Goal: Task Accomplishment & Management: Manage account settings

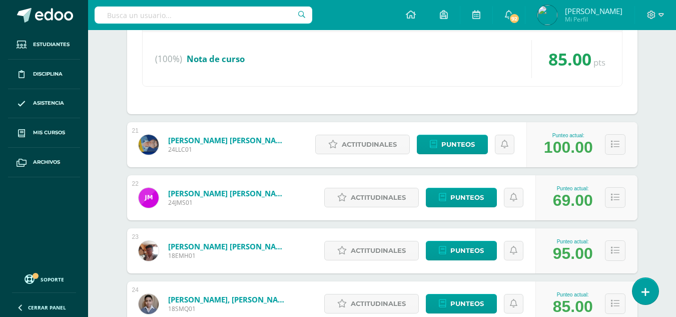
scroll to position [2302, 0]
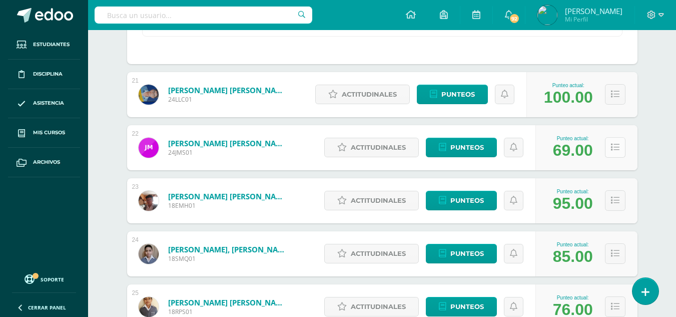
click at [613, 150] on icon at bounding box center [615, 147] width 9 height 9
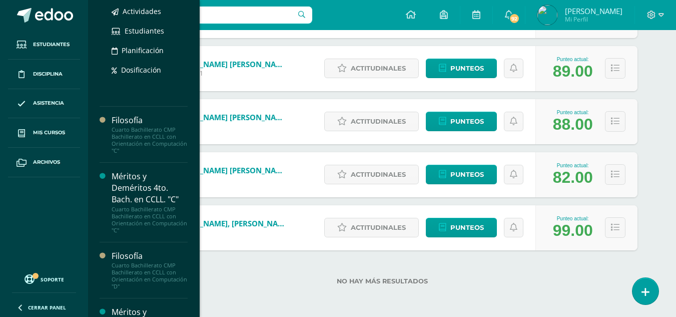
scroll to position [300, 0]
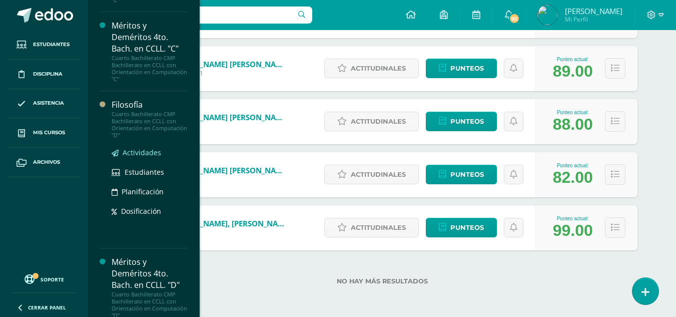
click at [149, 155] on span "Actividades" at bounding box center [142, 153] width 39 height 10
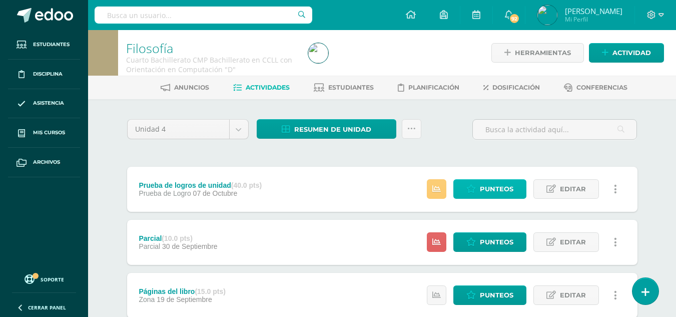
click at [487, 181] on span "Punteos" at bounding box center [497, 189] width 34 height 19
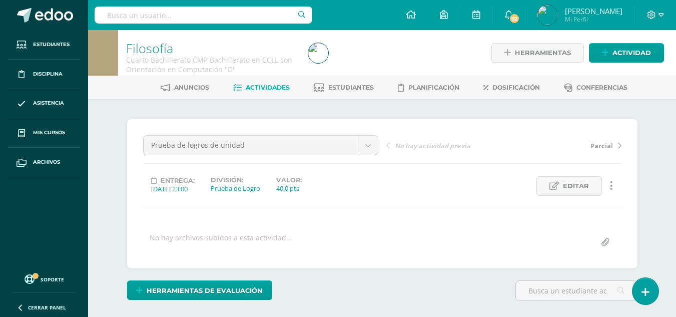
scroll to position [1, 0]
click at [487, 181] on div "Entrega: 2025/10/07 23:00 División: Prueba de Logro Valor: 40.0 pts Editar Hist…" at bounding box center [382, 186] width 486 height 20
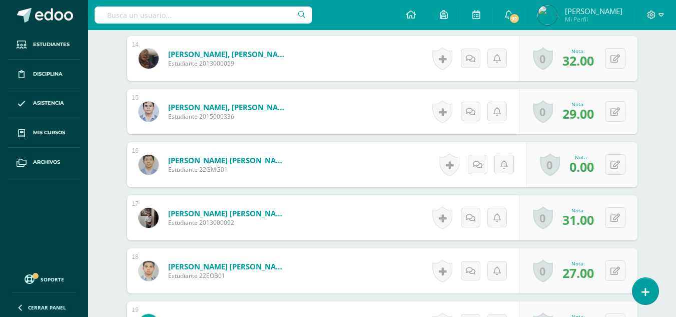
scroll to position [1051, 0]
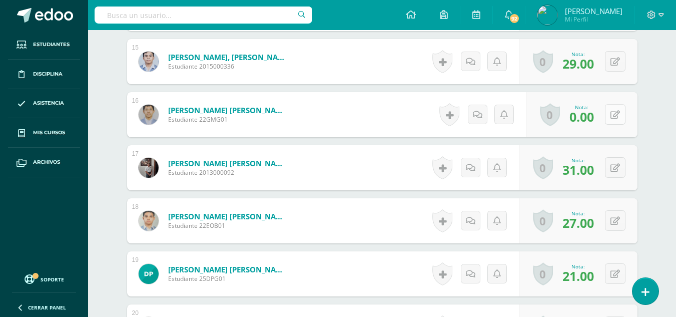
click at [617, 117] on icon at bounding box center [615, 115] width 10 height 9
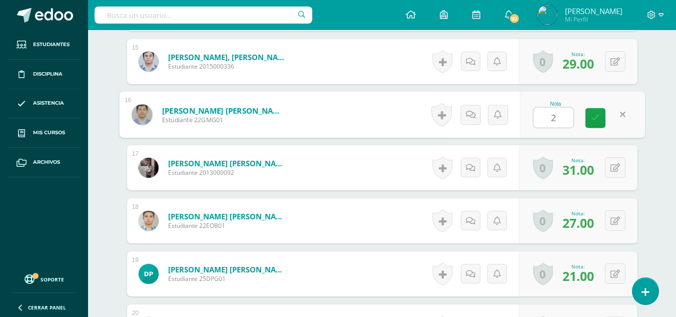
type input "28"
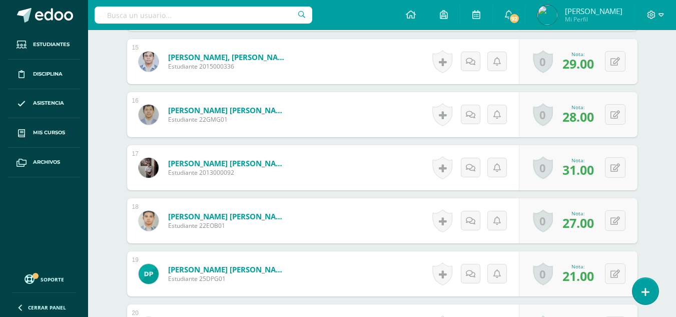
click at [648, 98] on div "¿Estás seguro que quieres eliminar esta actividad? Esto borrará la actividad y …" at bounding box center [382, 47] width 550 height 1999
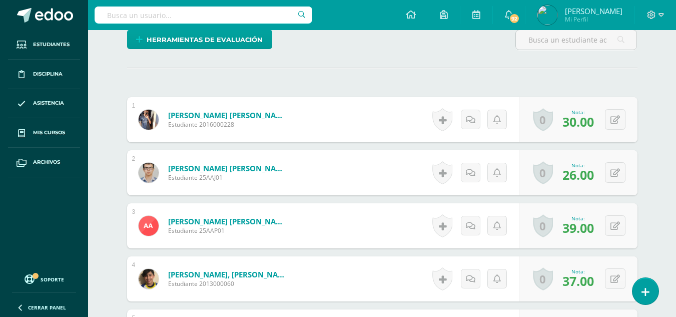
scroll to position [1, 0]
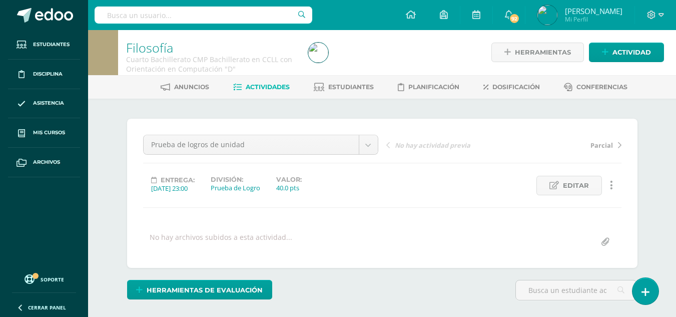
click at [265, 84] on span "Actividades" at bounding box center [268, 87] width 44 height 8
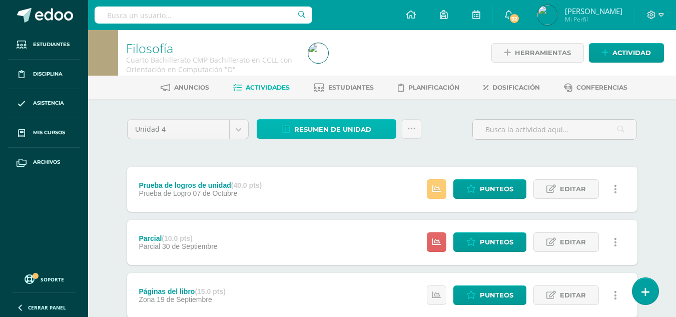
click at [334, 126] on span "Resumen de unidad" at bounding box center [332, 129] width 77 height 19
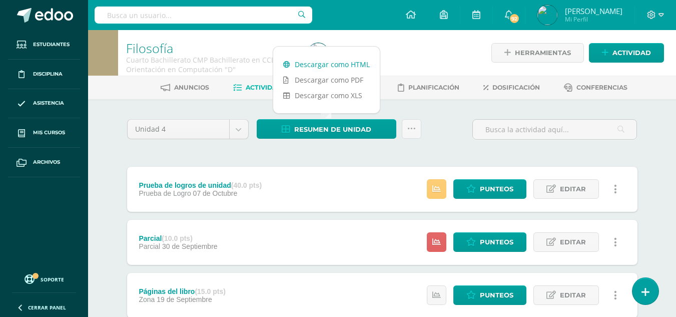
click at [333, 65] on link "Descargar como HTML" at bounding box center [326, 65] width 107 height 16
click at [340, 150] on div "Unidad 4 Unidad 1 Unidad 2 Unidad 3 Unidad 4 Resumen de unidad Subir actividade…" at bounding box center [382, 321] width 518 height 404
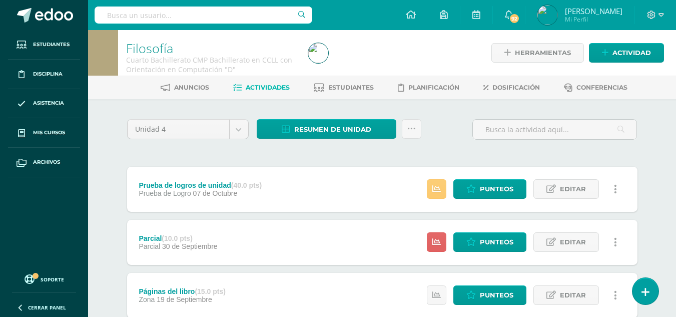
click at [366, 160] on div "Unidad 4 Unidad 1 Unidad 2 Unidad 3 Unidad 4 Resumen de unidad Subir actividade…" at bounding box center [382, 321] width 518 height 404
click at [234, 154] on div "Unidad 4 Unidad 1 Unidad 2 Unidad 3 Unidad 4 Resumen de unidad Subir actividade…" at bounding box center [382, 321] width 518 height 404
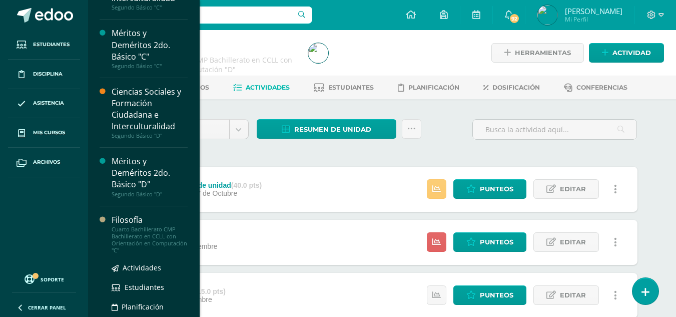
scroll to position [100, 0]
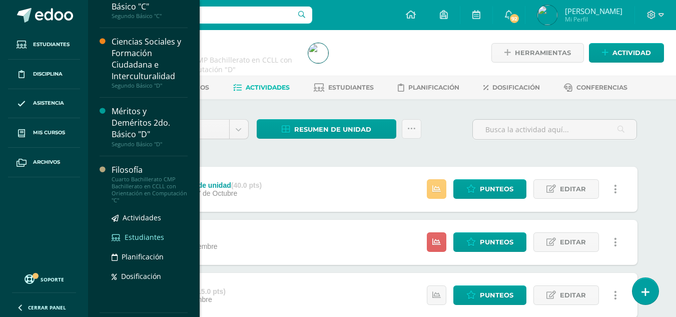
click at [146, 238] on span "Estudiantes" at bounding box center [145, 237] width 40 height 10
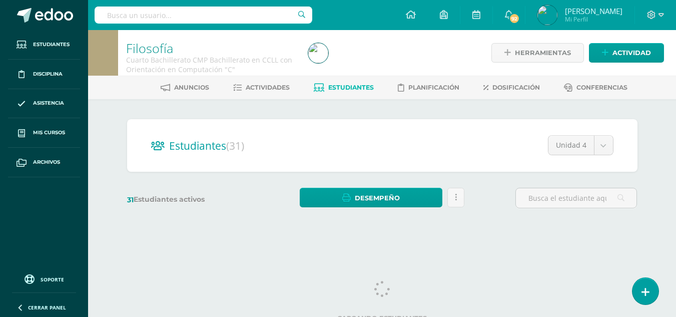
click at [495, 189] on div "31 Estudiantes activos Desempeño Descargar como HTML Descargar como PDF Enviar …" at bounding box center [382, 198] width 518 height 21
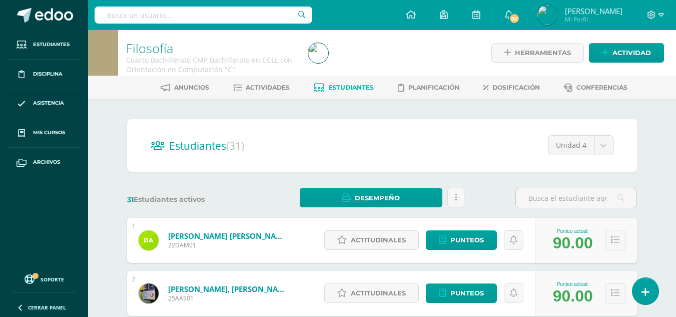
click at [480, 199] on div "31 Estudiantes activos Desempeño Descargar como HTML Descargar como PDF Enviar …" at bounding box center [382, 198] width 518 height 21
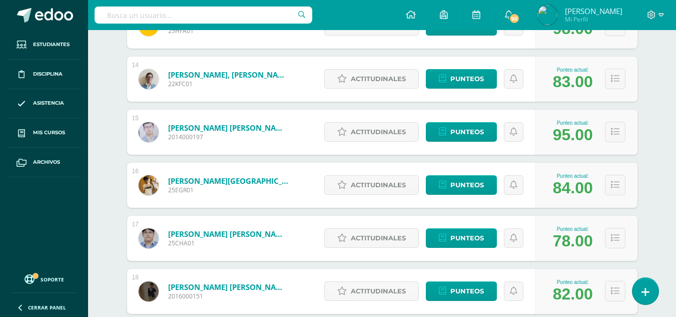
scroll to position [901, 0]
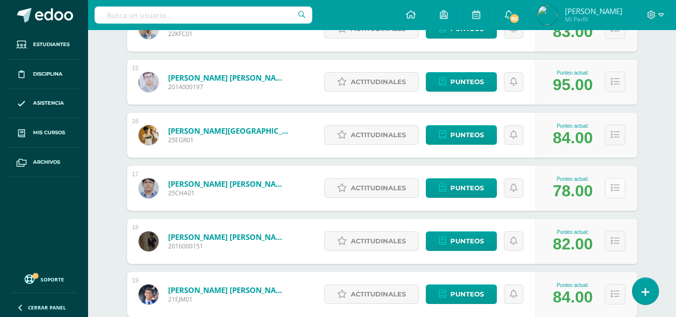
click at [617, 192] on icon at bounding box center [615, 188] width 9 height 9
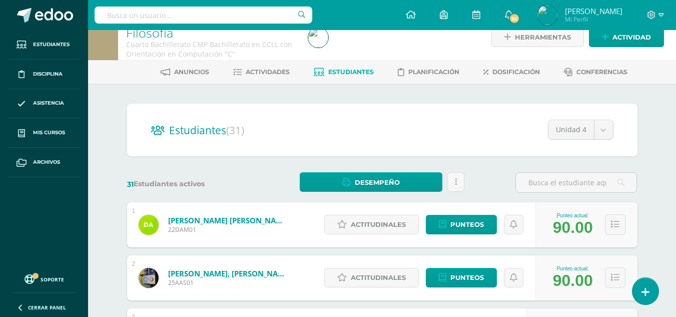
scroll to position [0, 0]
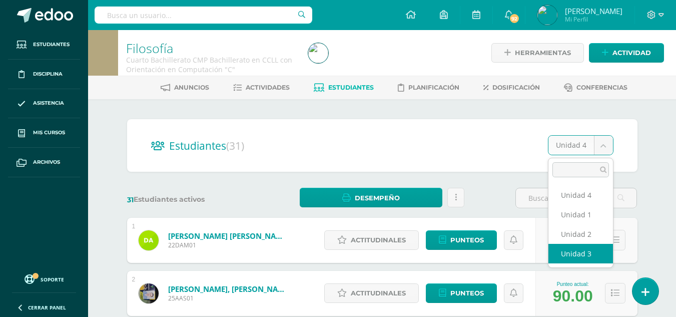
select select "/dashboard/teacher/section/4194/students/?unit=161208"
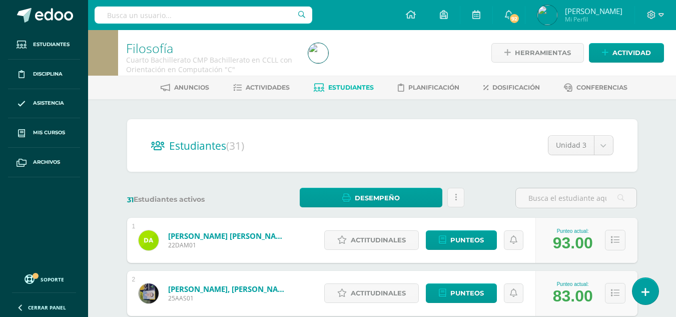
click at [495, 194] on div "31 Estudiantes activos Desempeño Descargar como HTML Descargar como PDF Enviar …" at bounding box center [382, 198] width 518 height 21
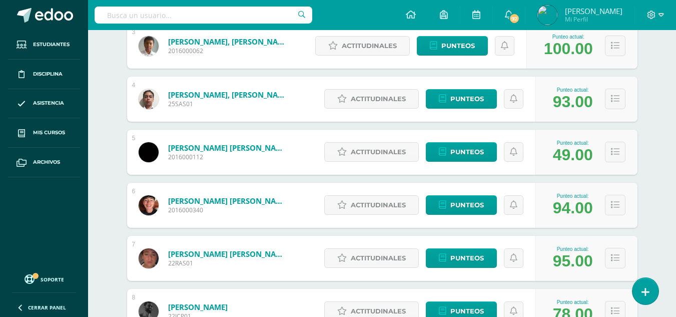
scroll to position [350, 0]
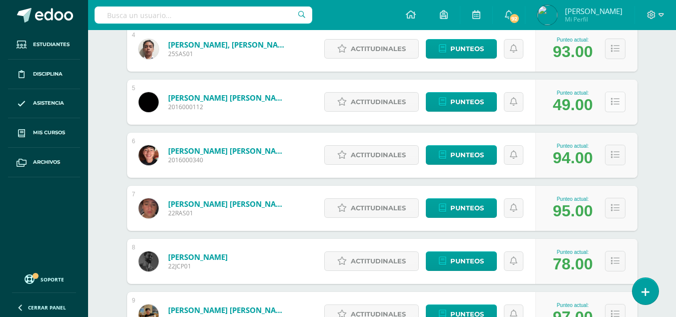
click at [612, 105] on icon at bounding box center [615, 102] width 9 height 9
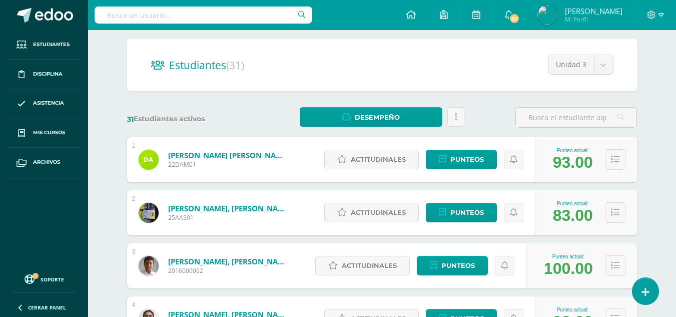
scroll to position [0, 0]
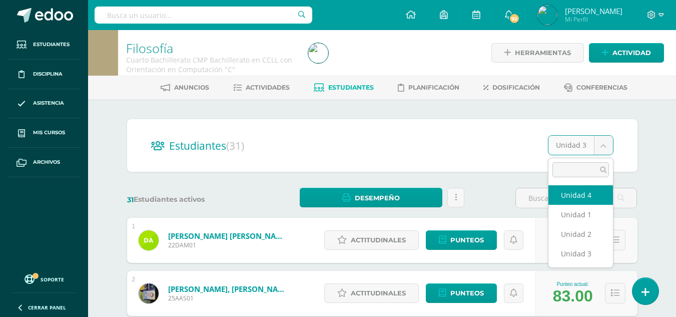
select select "/dashboard/teacher/section/4194/students/?unit=161212"
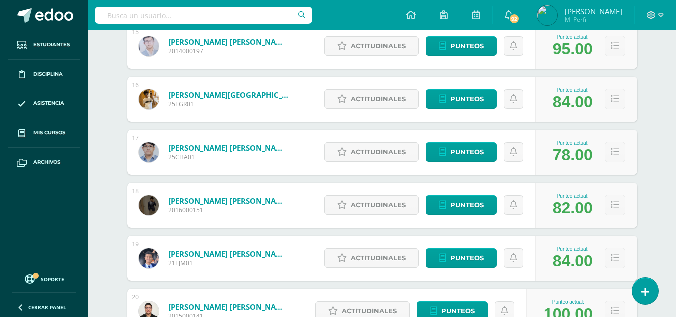
scroll to position [987, 0]
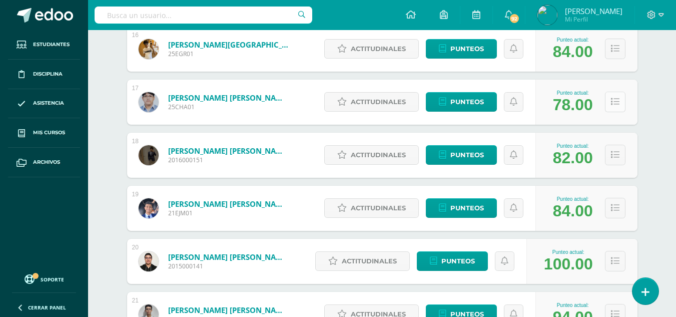
click at [616, 101] on icon at bounding box center [615, 102] width 9 height 9
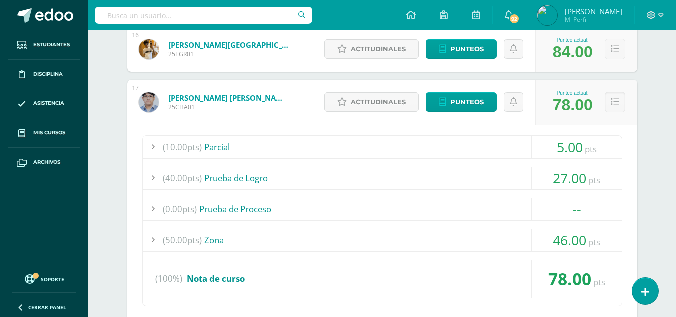
click at [150, 241] on div at bounding box center [153, 240] width 20 height 23
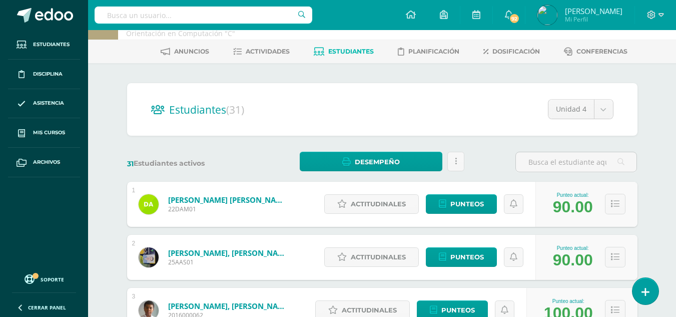
scroll to position [0, 0]
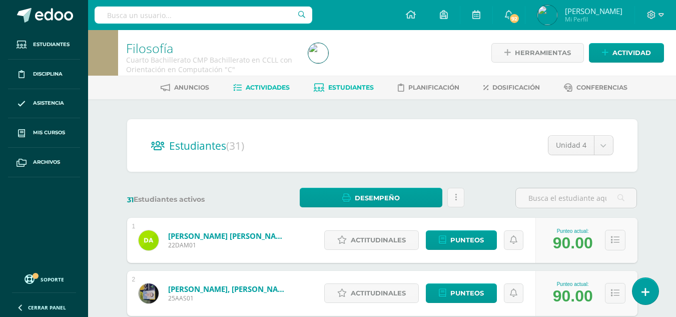
click at [262, 82] on link "Actividades" at bounding box center [261, 88] width 57 height 16
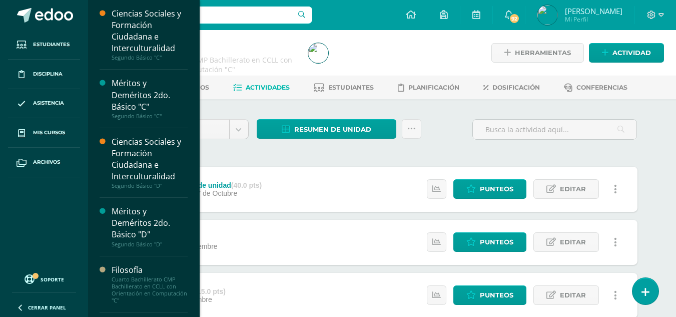
click at [448, 141] on div "Unidad 4 Unidad 1 Unidad 2 Unidad 3 Unidad 4 Resumen de unidad Descargar como H…" at bounding box center [382, 133] width 518 height 29
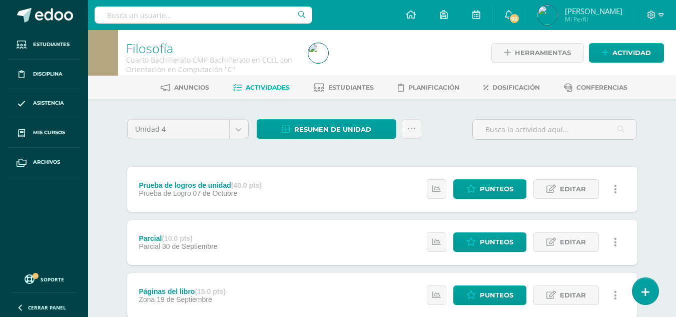
click at [430, 113] on div "Unidad 4 Unidad 1 Unidad 2 Unidad 3 Unidad 4 Resumen de unidad Descargar como H…" at bounding box center [382, 321] width 550 height 444
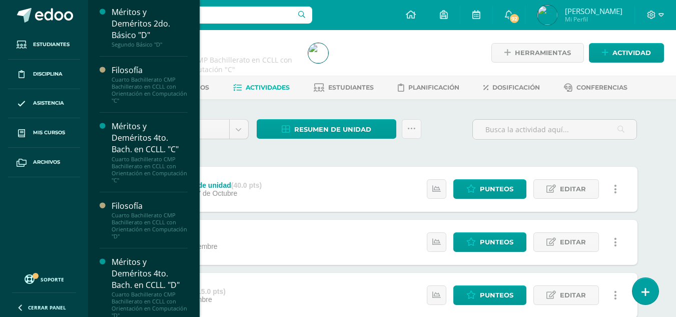
scroll to position [350, 0]
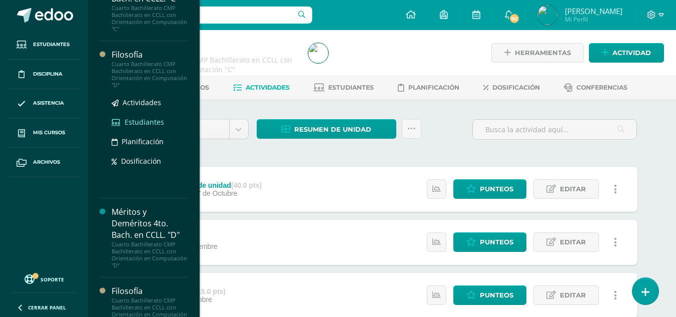
click at [140, 119] on span "Estudiantes" at bounding box center [145, 122] width 40 height 10
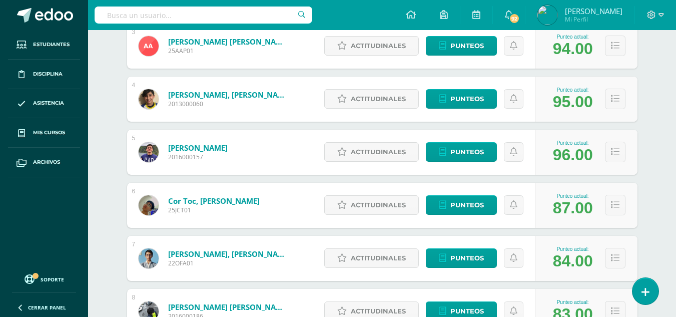
scroll to position [350, 0]
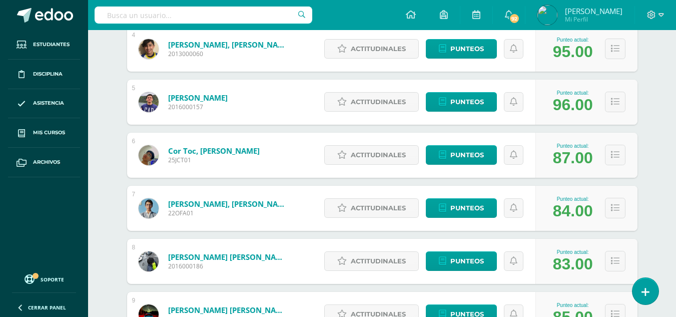
click at [603, 143] on div "Punteo actual: 87.00" at bounding box center [586, 155] width 102 height 45
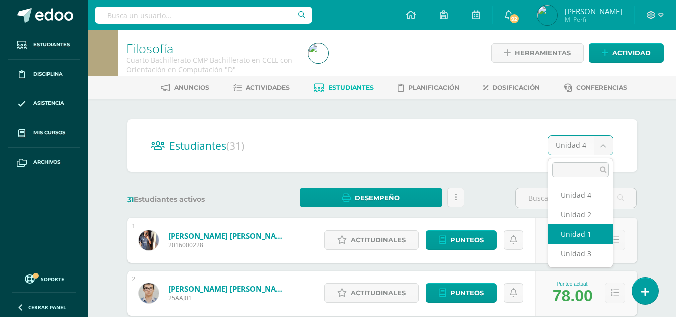
select select "/dashboard/teacher/section/4214/students/?unit=161478"
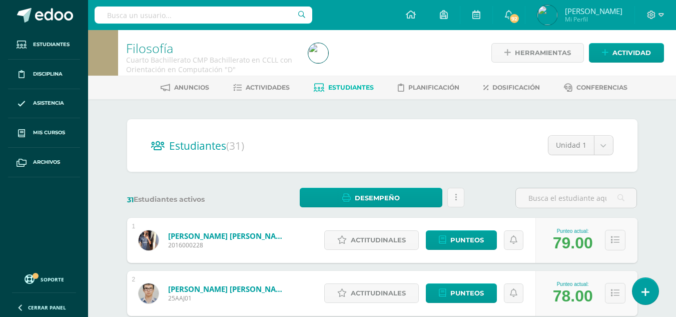
click at [491, 198] on div "31 Estudiantes activos Desempeño Descargar como HTML Descargar como PDF Enviar …" at bounding box center [382, 198] width 518 height 21
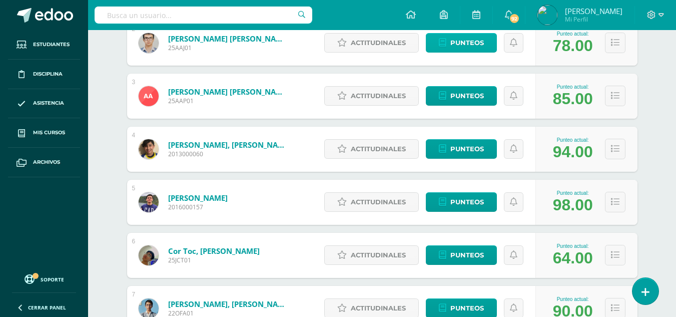
scroll to position [300, 0]
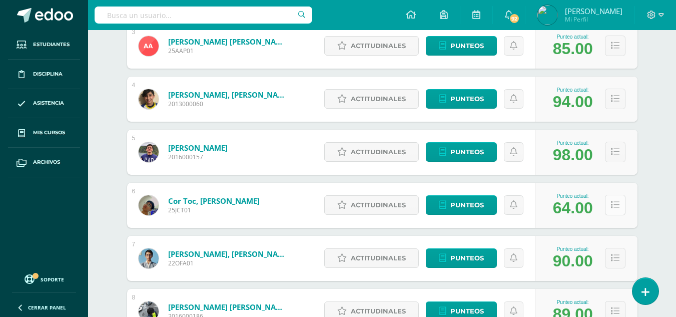
click at [614, 205] on icon at bounding box center [615, 205] width 9 height 9
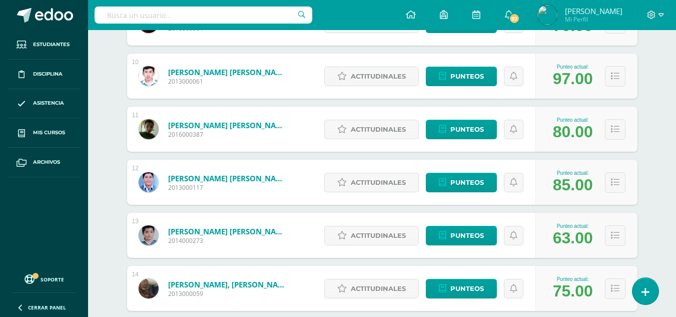
scroll to position [901, 0]
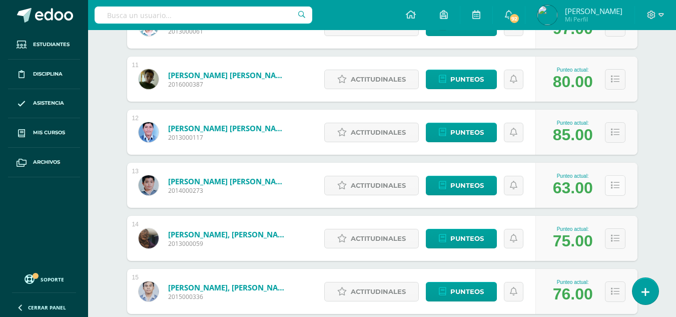
click at [614, 182] on icon at bounding box center [615, 185] width 9 height 9
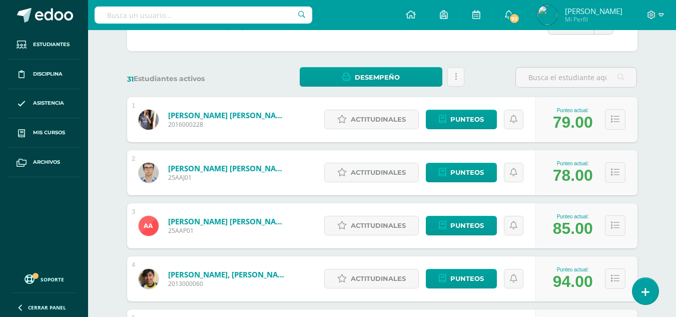
scroll to position [0, 0]
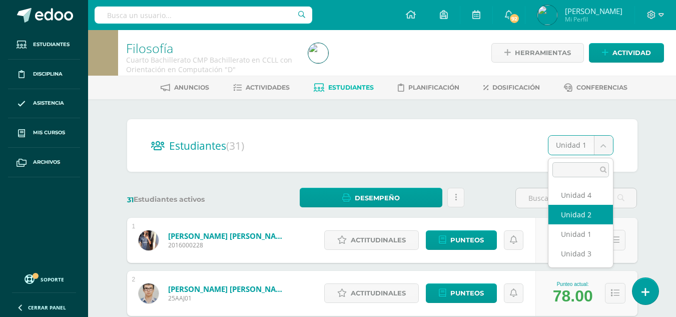
select select "/dashboard/teacher/section/4214/students/?unit=161483"
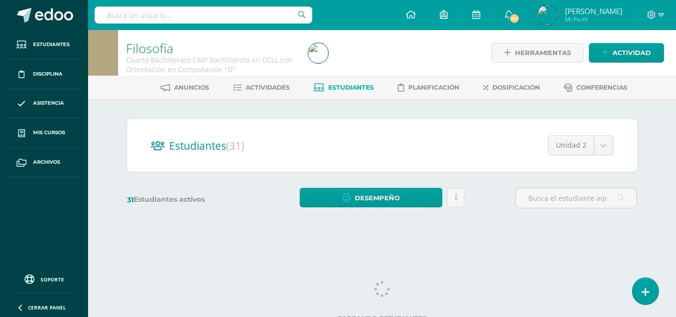
click at [476, 178] on div "Estudiantes (31) Unidad 2 Unidad 4 Unidad 2 Unidad 1 Unidad 3 31 Estudiantes ac…" at bounding box center [382, 168] width 518 height 99
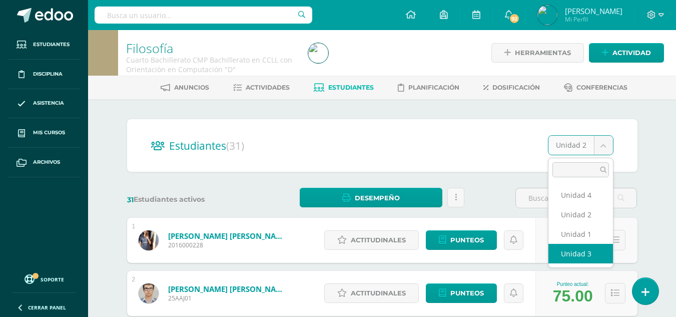
select select "/dashboard/teacher/section/4214/students/?unit=161488"
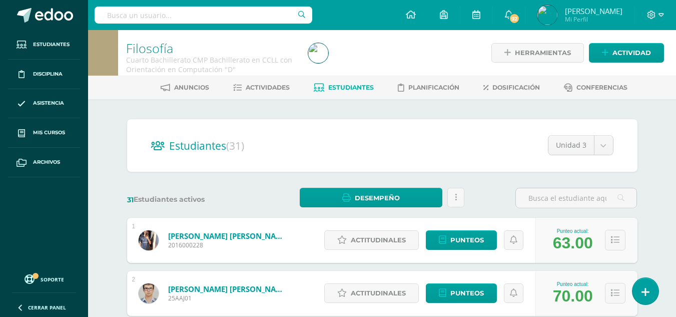
click at [493, 190] on div "31 Estudiantes activos Desempeño Descargar como HTML Descargar como PDF Enviar …" at bounding box center [382, 198] width 518 height 21
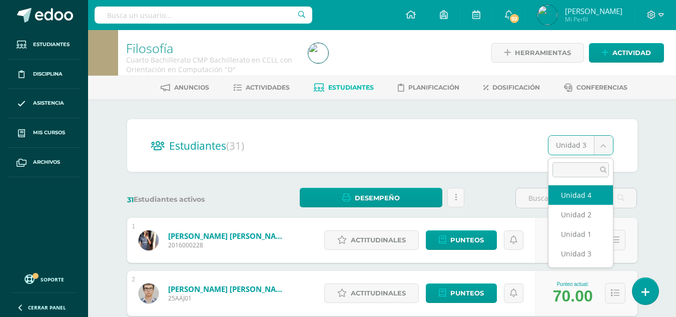
select select "/dashboard/teacher/section/4214/students/?unit=161492"
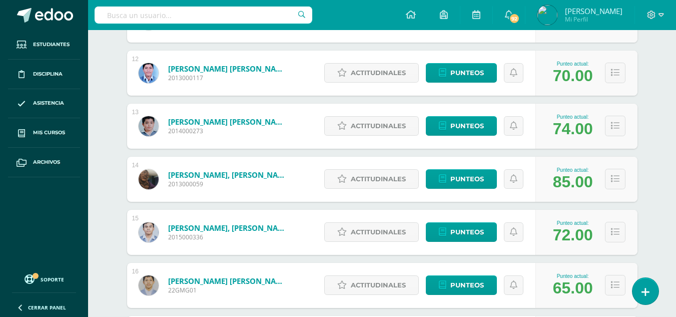
scroll to position [801, 0]
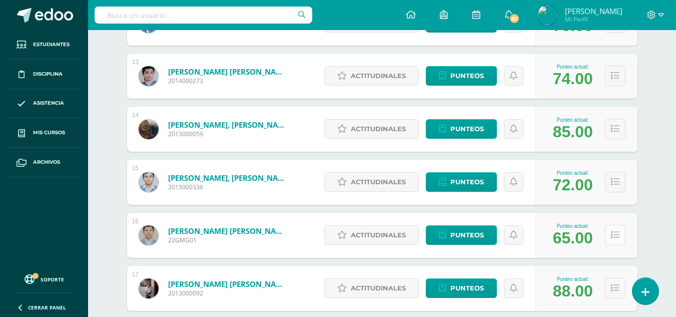
click at [615, 238] on icon at bounding box center [615, 235] width 9 height 9
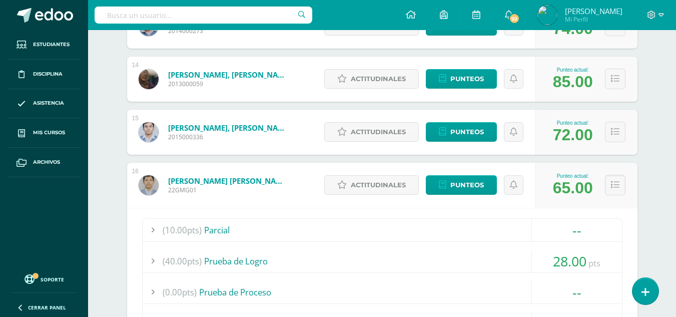
scroll to position [901, 0]
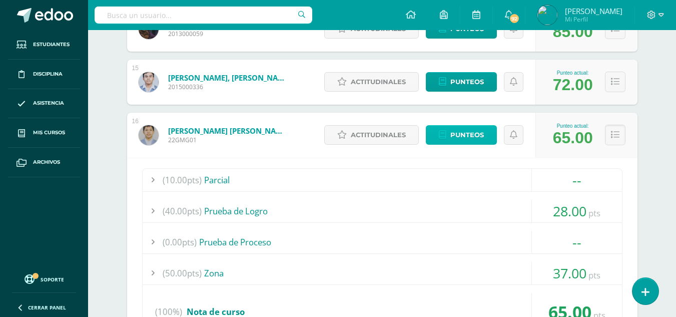
click at [466, 140] on span "Punteos" at bounding box center [467, 135] width 34 height 19
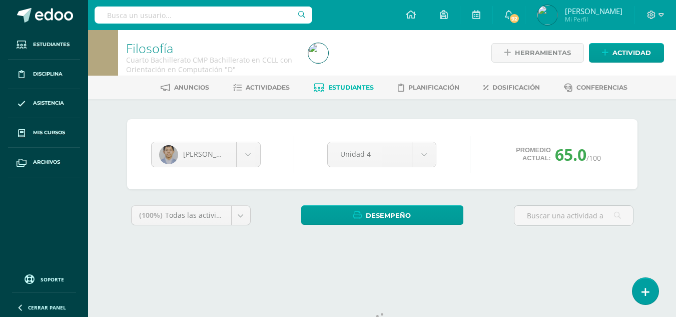
click at [481, 163] on div "[PERSON_NAME] [PERSON_NAME] [PERSON_NAME] [PERSON_NAME] [PERSON_NAME] [PERSON_N…" at bounding box center [382, 154] width 470 height 38
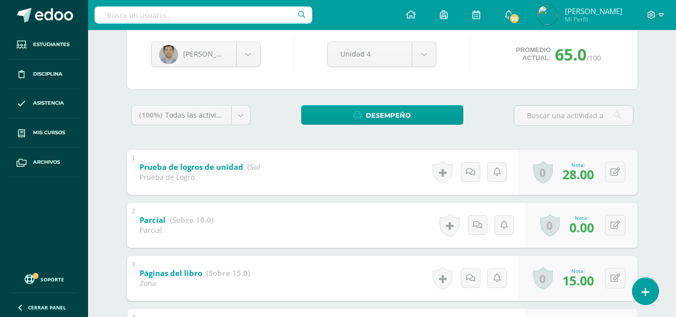
scroll to position [150, 0]
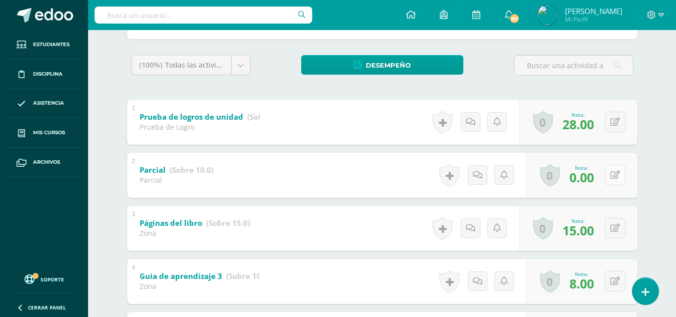
click at [612, 178] on button at bounding box center [615, 175] width 21 height 21
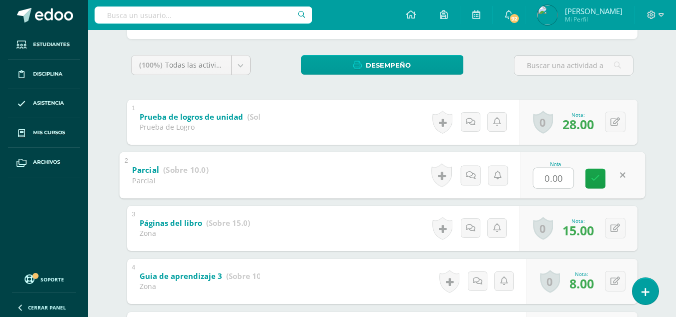
type input "1"
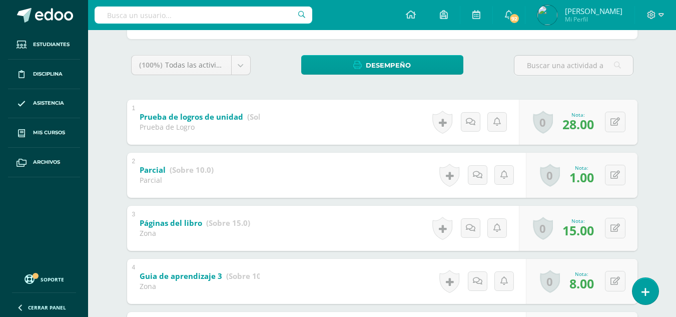
click at [660, 200] on div "Filosofía Cuarto Bachillerato CMP Bachillerato en CCLL con Orientación en Compu…" at bounding box center [382, 178] width 588 height 596
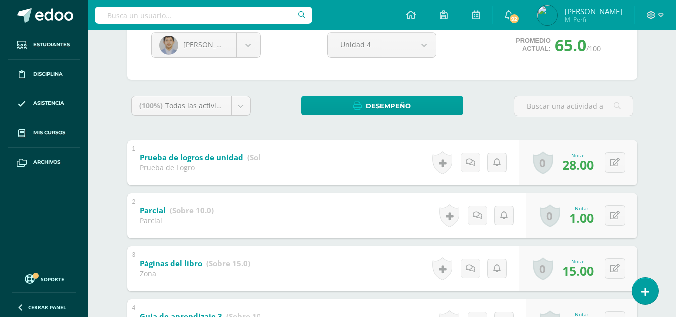
scroll to position [0, 0]
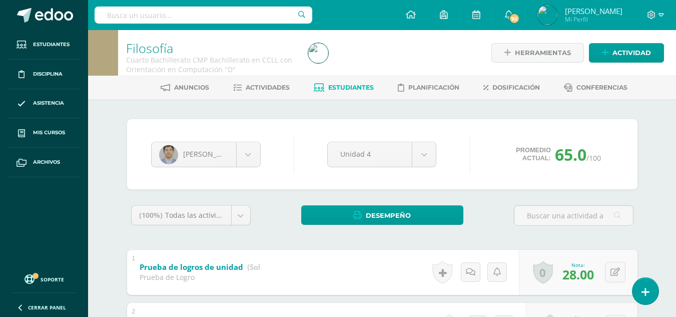
click at [339, 89] on span "Estudiantes" at bounding box center [351, 88] width 46 height 8
click at [246, 85] on span "Actividades" at bounding box center [268, 88] width 44 height 8
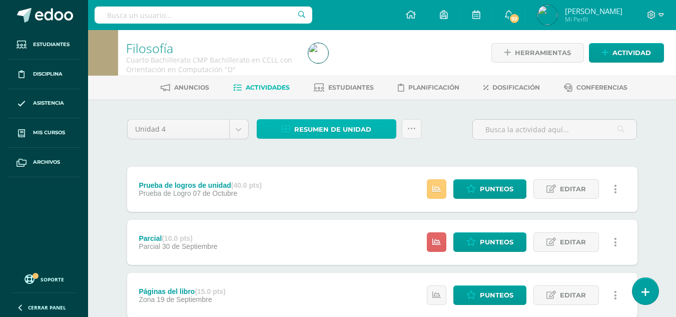
click at [350, 128] on span "Resumen de unidad" at bounding box center [332, 129] width 77 height 19
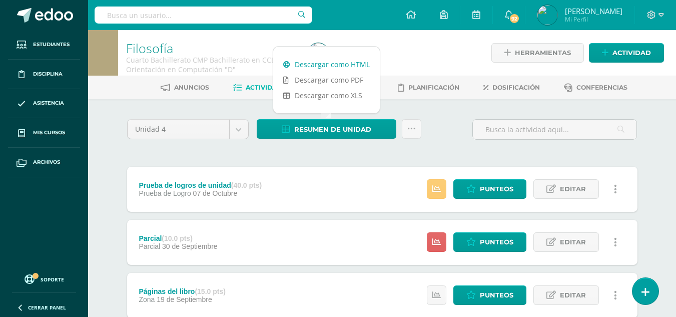
click at [336, 68] on link "Descargar como HTML" at bounding box center [326, 65] width 107 height 16
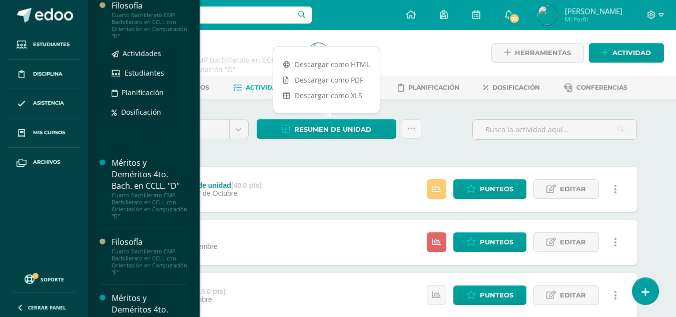
scroll to position [449, 0]
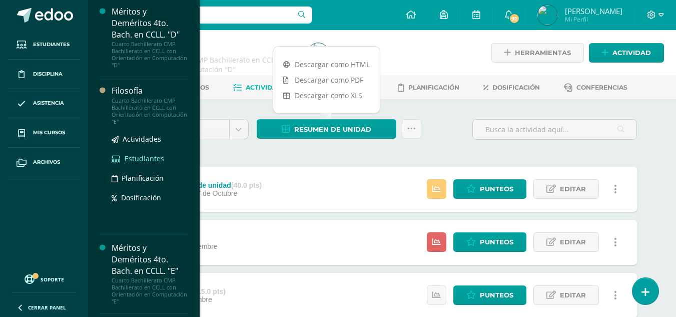
click at [140, 158] on span "Estudiantes" at bounding box center [145, 159] width 40 height 10
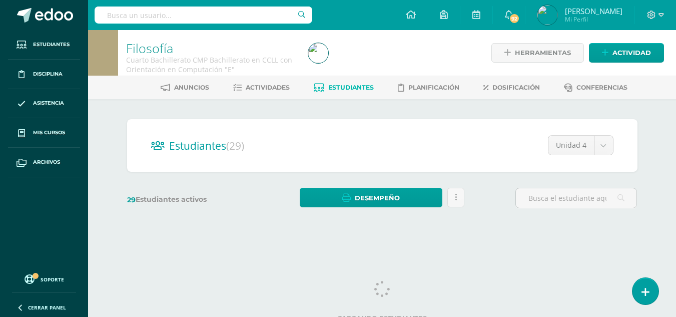
click at [481, 146] on h2 "Estudiantes (29)" at bounding box center [382, 145] width 462 height 21
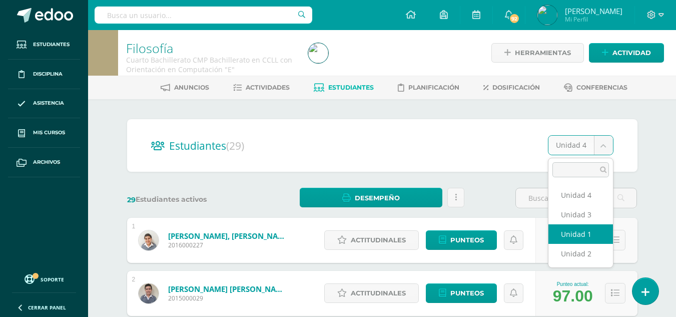
select select "/dashboard/teacher/section/4234/students/?unit=161978"
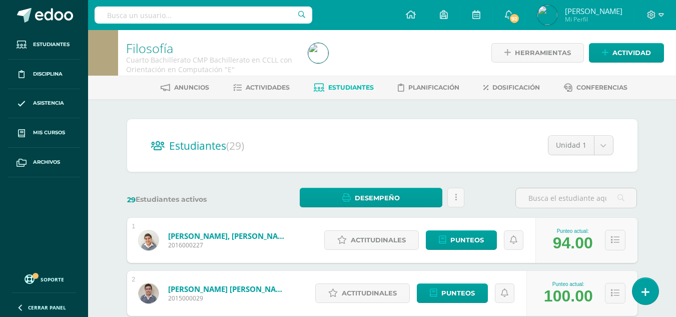
click at [493, 199] on div "29 Estudiantes activos Desempeño Descargar como HTML Descargar como PDF Enviar …" at bounding box center [382, 198] width 518 height 21
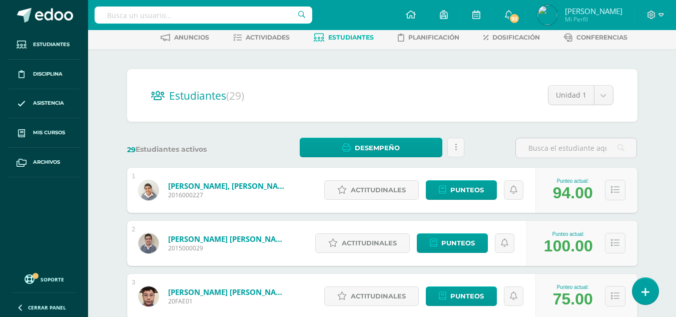
scroll to position [100, 0]
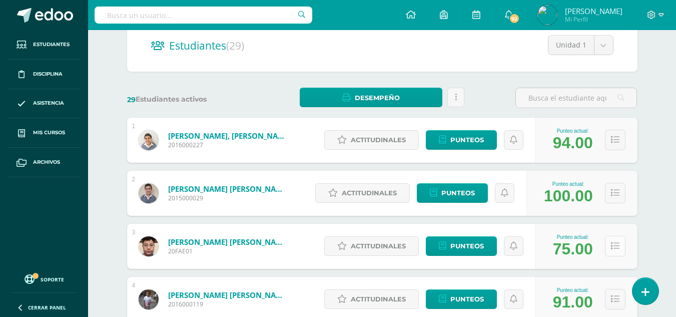
click at [619, 249] on button at bounding box center [615, 246] width 21 height 21
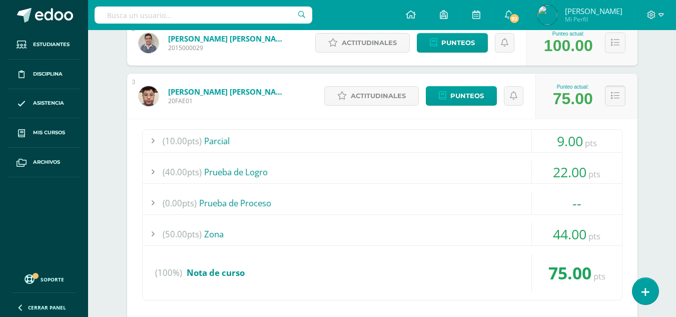
scroll to position [300, 0]
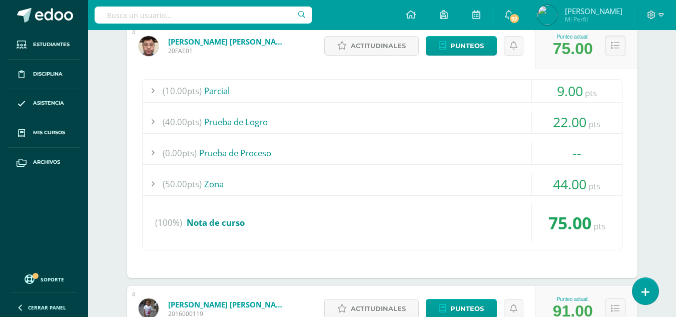
click at [153, 183] on div at bounding box center [153, 184] width 20 height 23
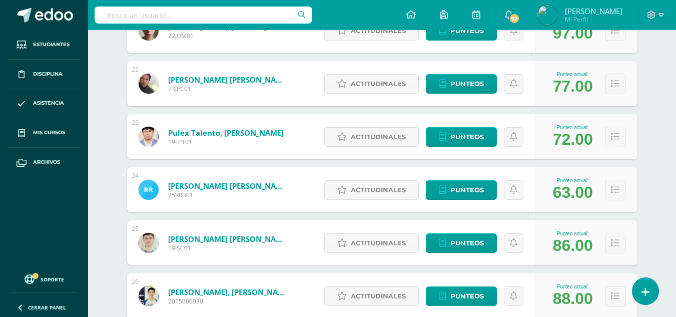
scroll to position [1601, 0]
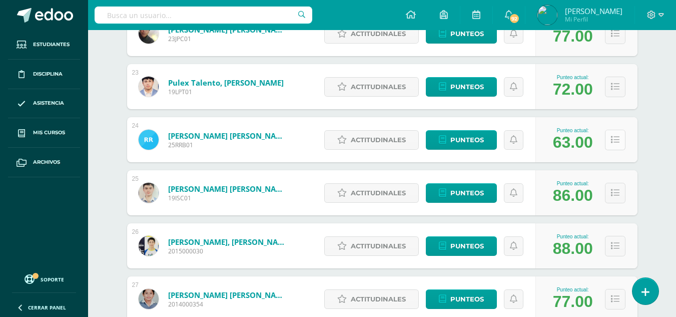
click at [612, 141] on icon at bounding box center [615, 140] width 9 height 9
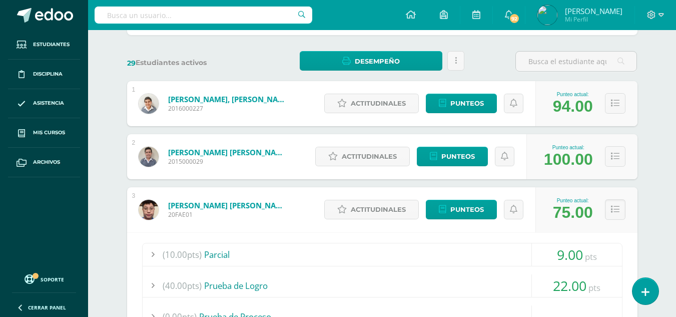
scroll to position [0, 0]
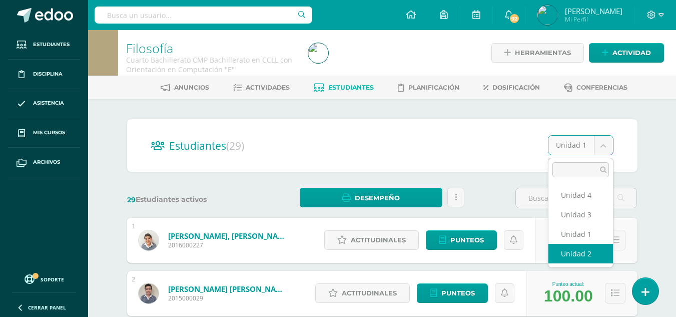
select select "/dashboard/teacher/section/4234/students/?unit=161983"
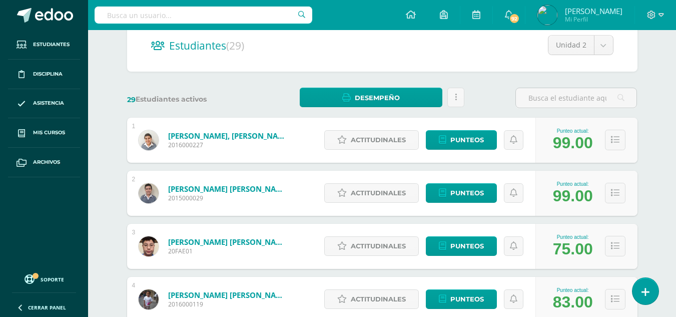
scroll to position [150, 0]
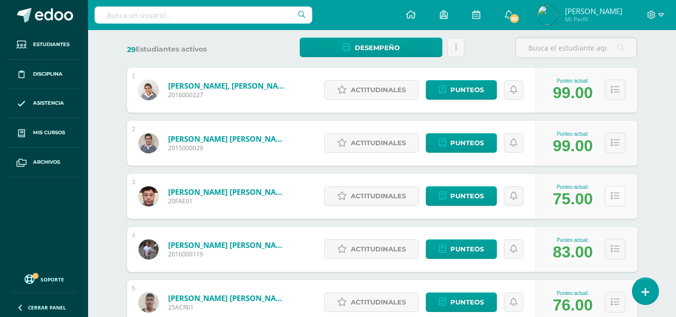
click at [616, 196] on icon at bounding box center [615, 196] width 9 height 9
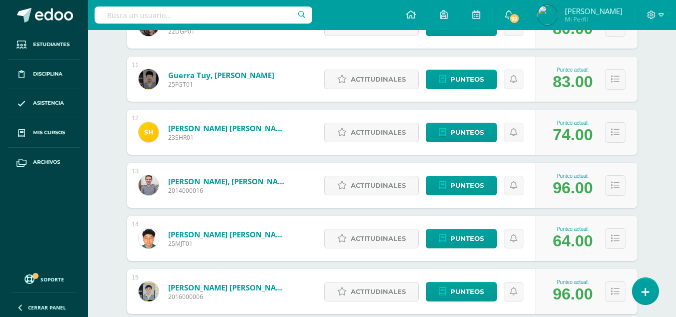
scroll to position [951, 0]
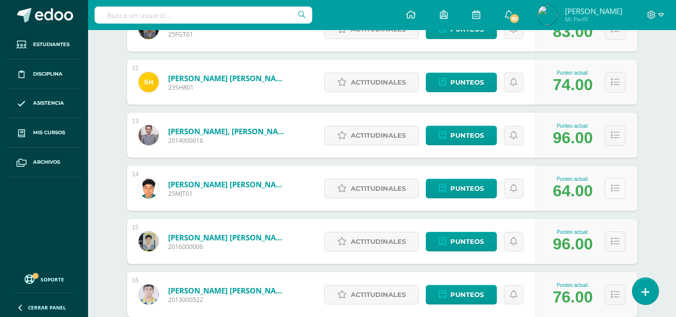
click at [617, 188] on icon at bounding box center [615, 188] width 9 height 9
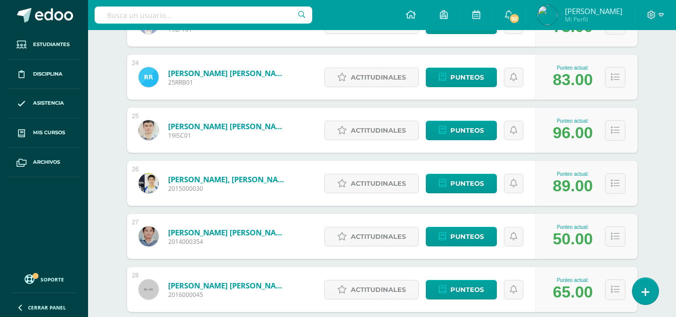
scroll to position [1851, 0]
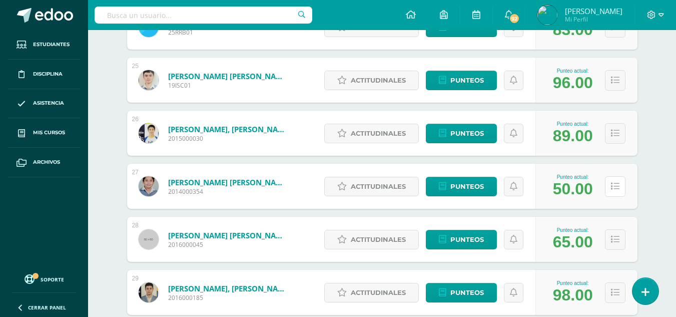
click at [617, 188] on icon at bounding box center [615, 186] width 9 height 9
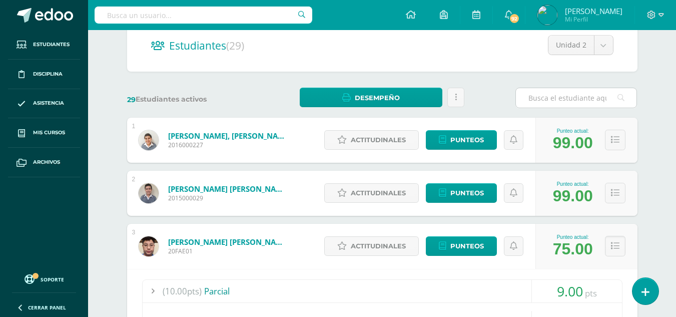
scroll to position [0, 0]
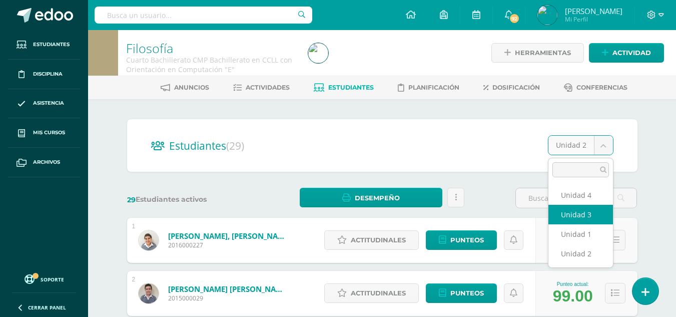
select select "/dashboard/teacher/section/4234/students/?unit=161988"
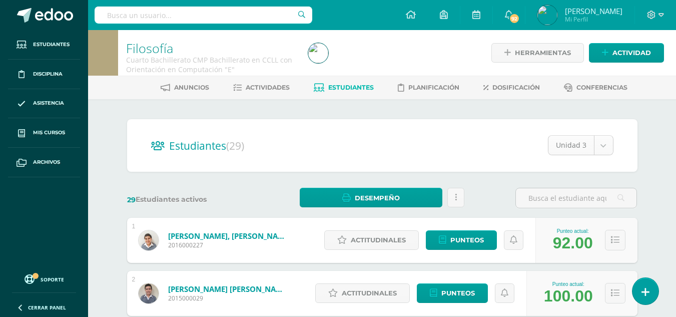
select select "/dashboard/teacher/section/4234/students/?unit=161992"
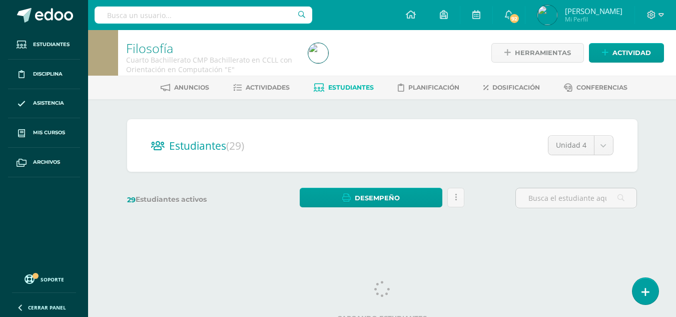
click at [507, 193] on div "29 Estudiantes activos Desempeño Descargar como HTML Descargar como PDF Enviar …" at bounding box center [382, 198] width 518 height 21
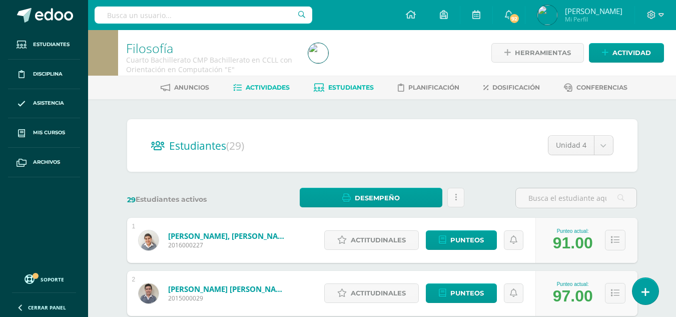
click at [261, 85] on span "Actividades" at bounding box center [268, 88] width 44 height 8
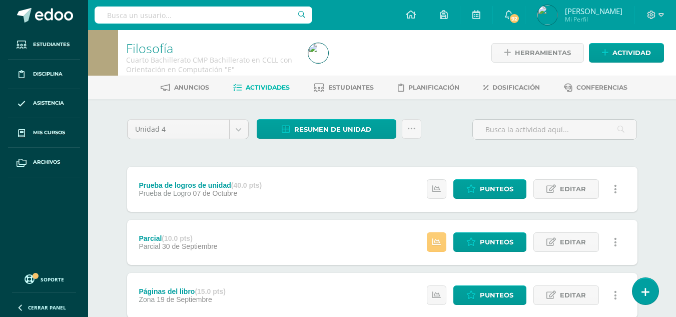
click at [448, 124] on div "Unidad 4 Unidad 1 Unidad 2 Unidad 3 Unidad 4 Resumen de unidad Descargar como H…" at bounding box center [382, 133] width 518 height 29
click at [321, 123] on span "Resumen de unidad" at bounding box center [332, 129] width 77 height 19
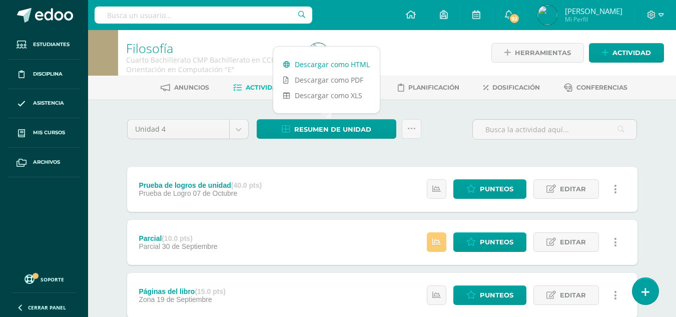
click at [346, 64] on link "Descargar como HTML" at bounding box center [326, 65] width 107 height 16
click at [436, 122] on div "Unidad 4 Unidad 1 Unidad 2 Unidad 3 Unidad 4 Resumen de unidad Subir actividade…" at bounding box center [382, 133] width 518 height 29
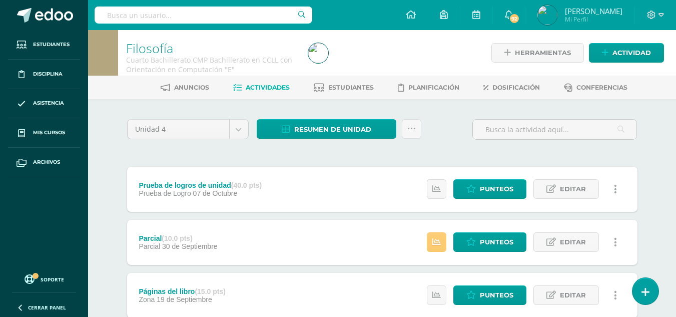
click at [437, 124] on div "Unidad 4 Unidad 1 Unidad 2 Unidad 3 Unidad 4 Resumen de unidad Subir actividade…" at bounding box center [382, 133] width 518 height 29
